Goal: Find specific page/section: Find specific page/section

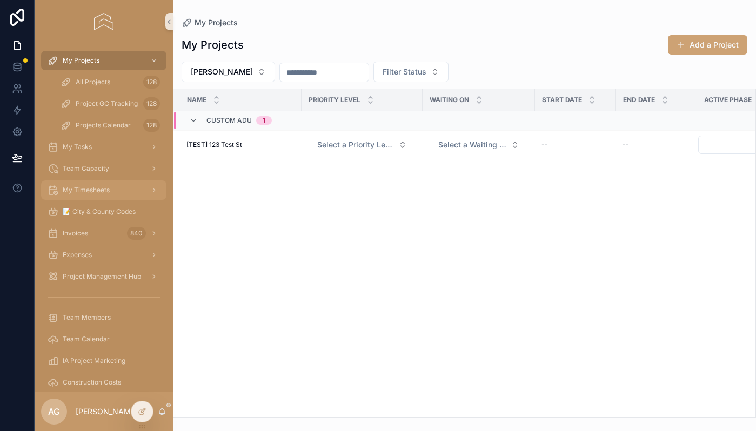
click at [89, 192] on span "My Timesheets" at bounding box center [86, 190] width 47 height 9
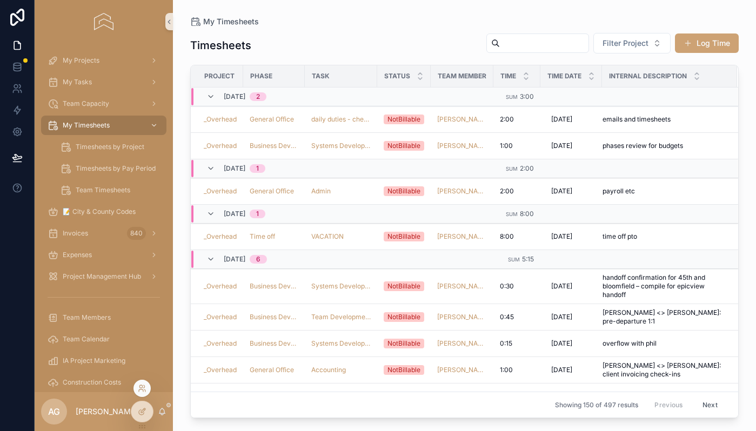
click at [143, 384] on div at bounding box center [141, 388] width 17 height 17
click at [142, 391] on icon at bounding box center [142, 388] width 9 height 9
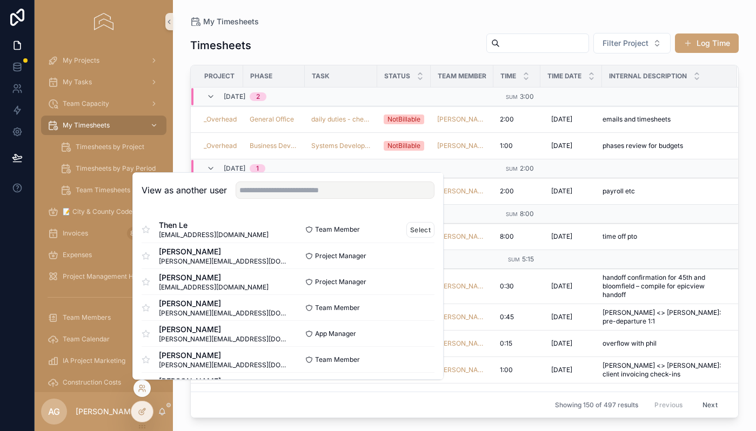
click at [245, 236] on div "Then Le [EMAIL_ADDRESS][DOMAIN_NAME]" at bounding box center [215, 229] width 146 height 19
click at [413, 237] on button "Select" at bounding box center [420, 230] width 28 height 16
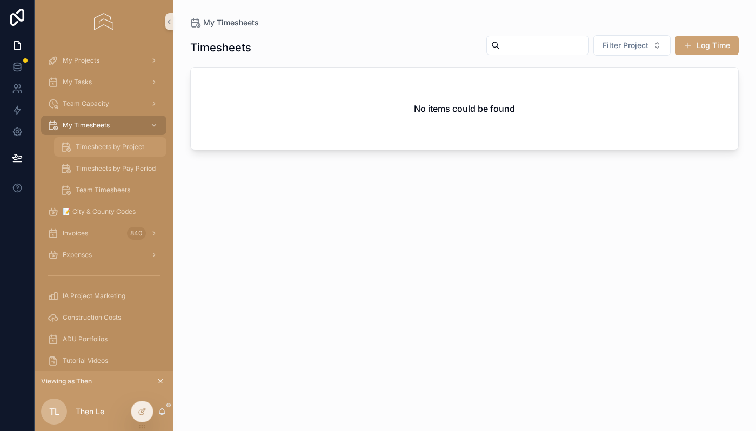
click at [124, 144] on span "Timesheets by Project" at bounding box center [110, 147] width 69 height 9
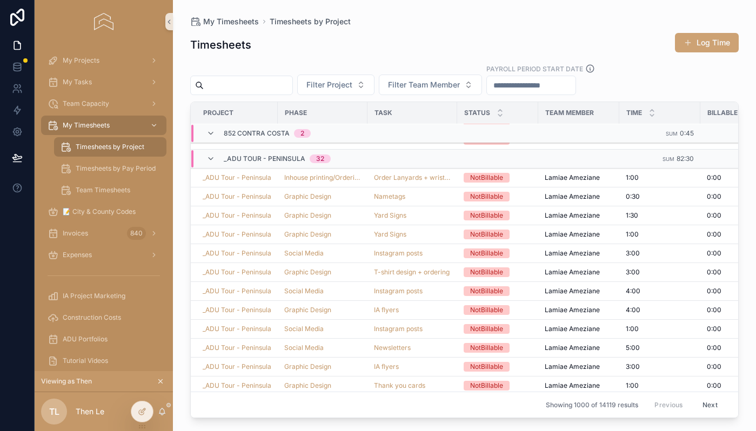
scroll to position [0, 1]
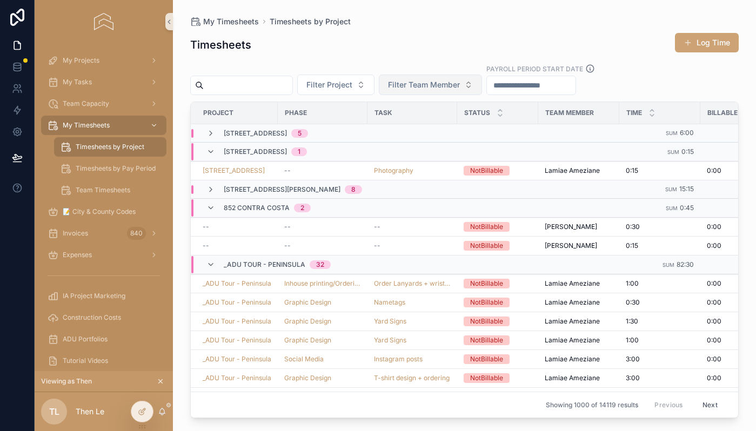
click at [450, 89] on span "Filter Team Member" at bounding box center [424, 84] width 72 height 11
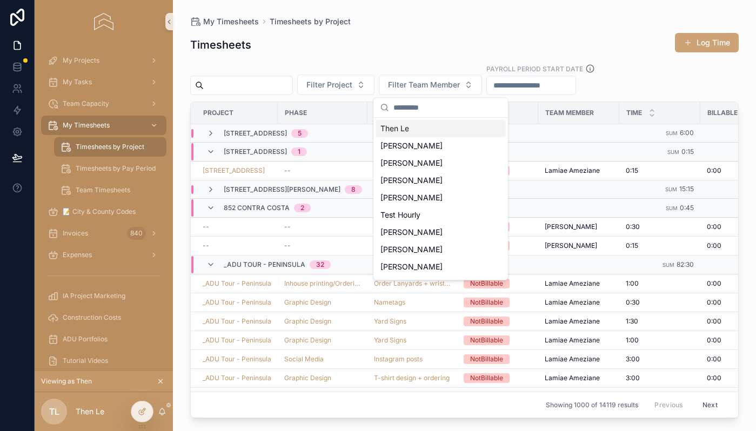
click at [410, 129] on div "Then Le" at bounding box center [441, 128] width 130 height 17
